Goal: Transaction & Acquisition: Purchase product/service

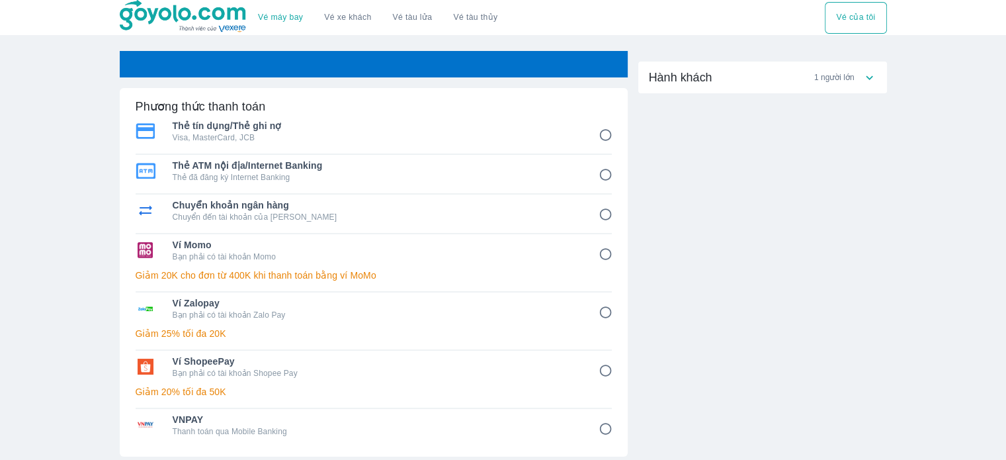
click at [316, 373] on p "Bạn phải có tài khoản Shopee Pay" at bounding box center [377, 373] width 408 height 11
radio input "true"
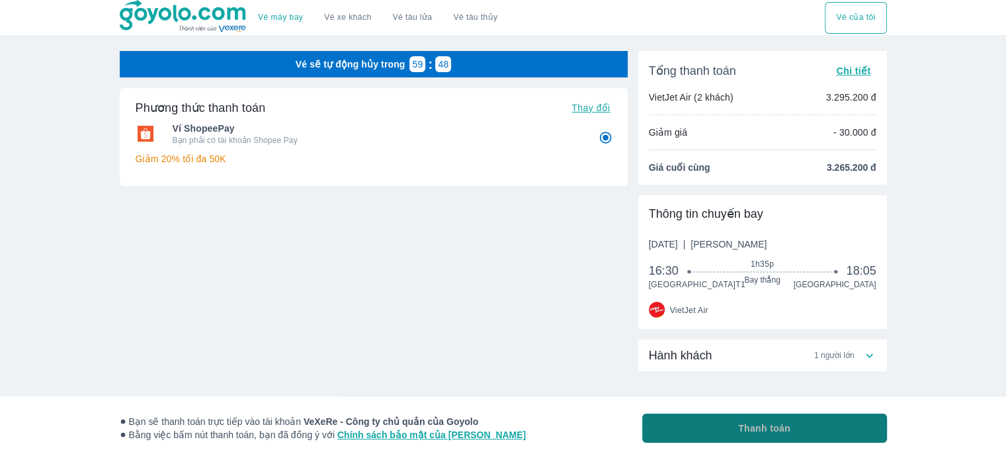
click at [762, 423] on span "Thanh toán" at bounding box center [764, 427] width 52 height 13
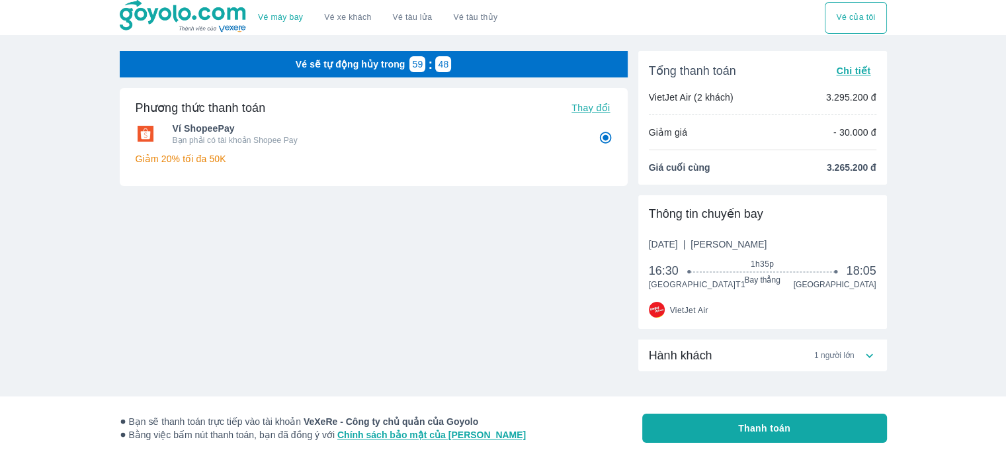
radio input "false"
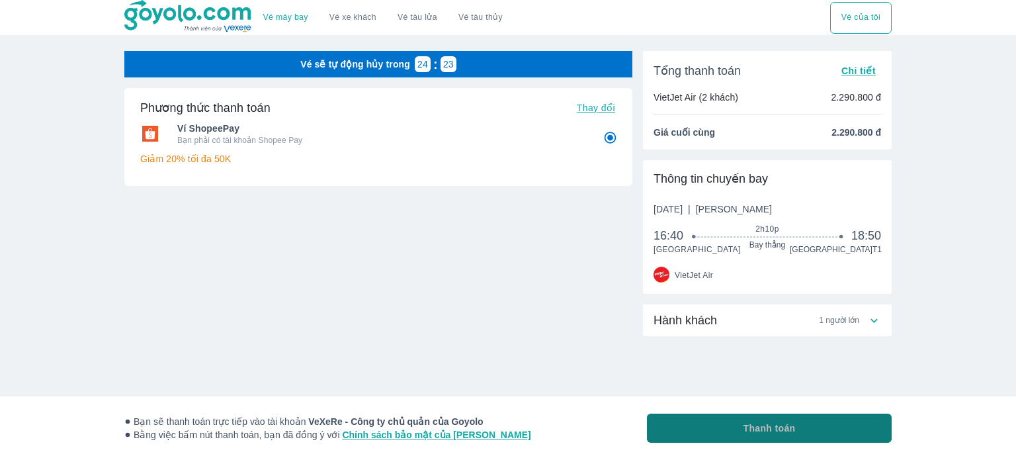
click at [741, 429] on button "Thanh toán" at bounding box center [769, 428] width 245 height 29
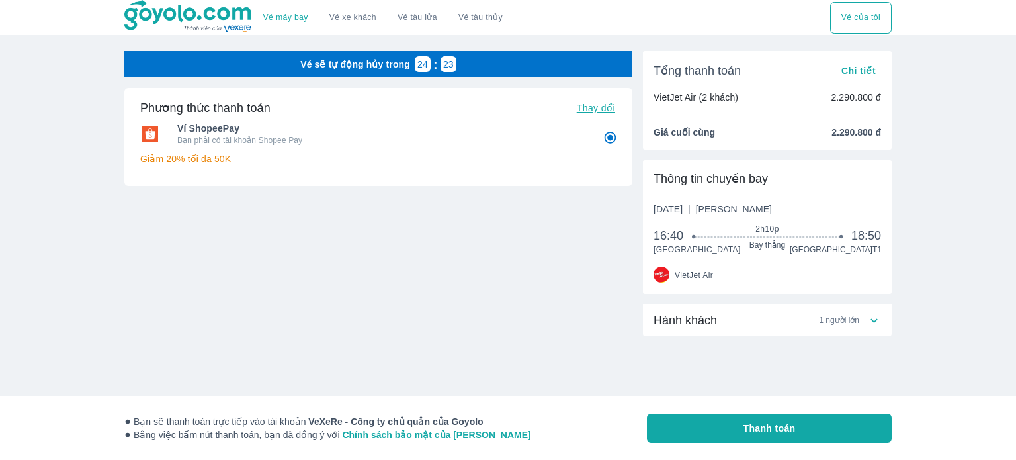
radio input "false"
